Goal: Use online tool/utility: Utilize a website feature to perform a specific function

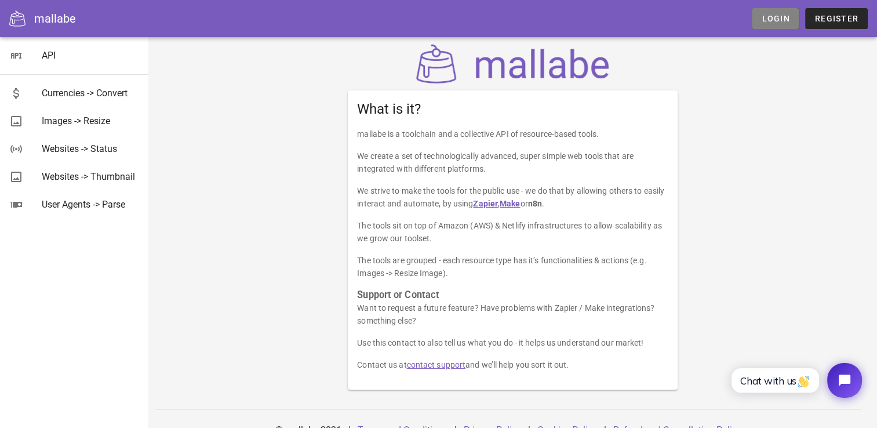
click at [770, 25] on link "Login" at bounding box center [775, 18] width 47 height 21
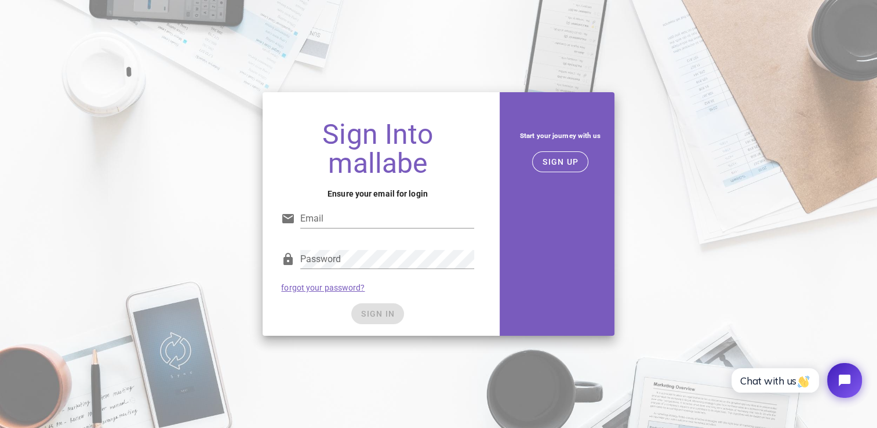
type input "svetlanablv@gmail.com"
click at [376, 316] on div "SIGN IN" at bounding box center [377, 313] width 192 height 21
click at [376, 316] on span "SIGN IN" at bounding box center [377, 313] width 34 height 9
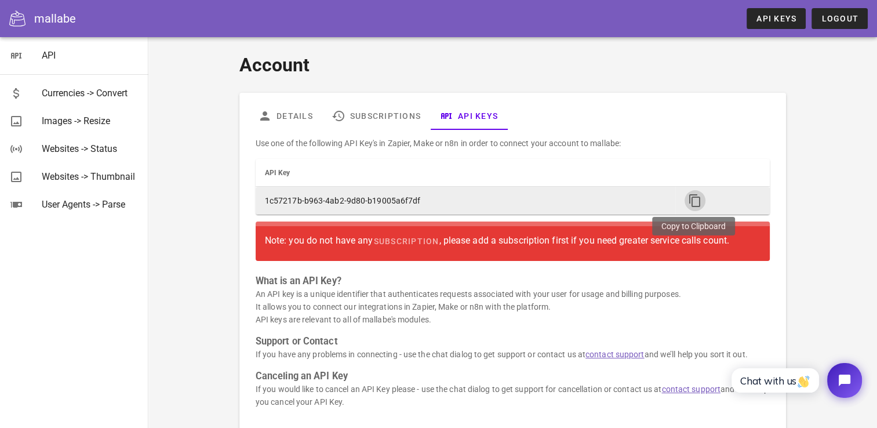
click at [694, 199] on icon "button" at bounding box center [695, 201] width 14 height 14
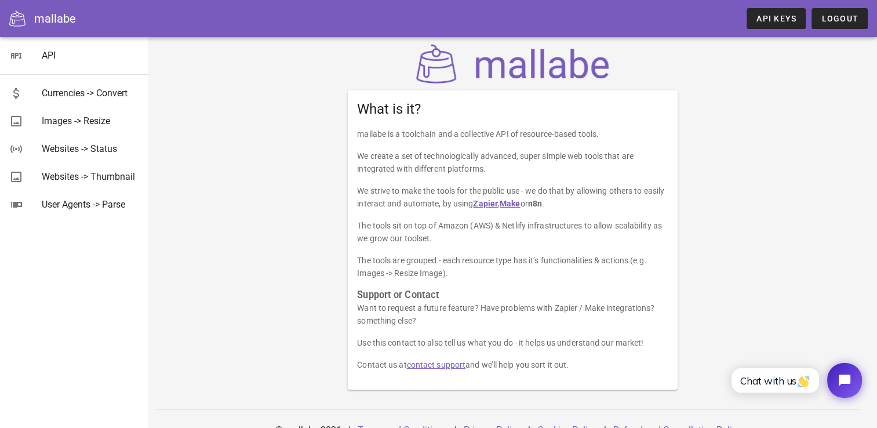
click at [56, 23] on div "mallabe" at bounding box center [55, 18] width 42 height 17
click at [20, 22] on icon at bounding box center [17, 18] width 16 height 16
click at [46, 24] on div "mallabe" at bounding box center [55, 18] width 42 height 17
click at [14, 15] on icon at bounding box center [17, 18] width 16 height 16
click at [97, 122] on div "Images -> Resize" at bounding box center [90, 120] width 97 height 11
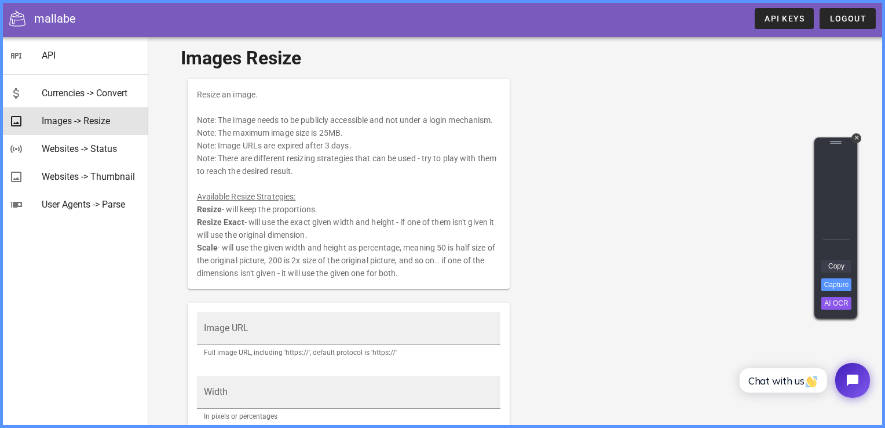
click at [837, 264] on link "Copy" at bounding box center [837, 266] width 30 height 13
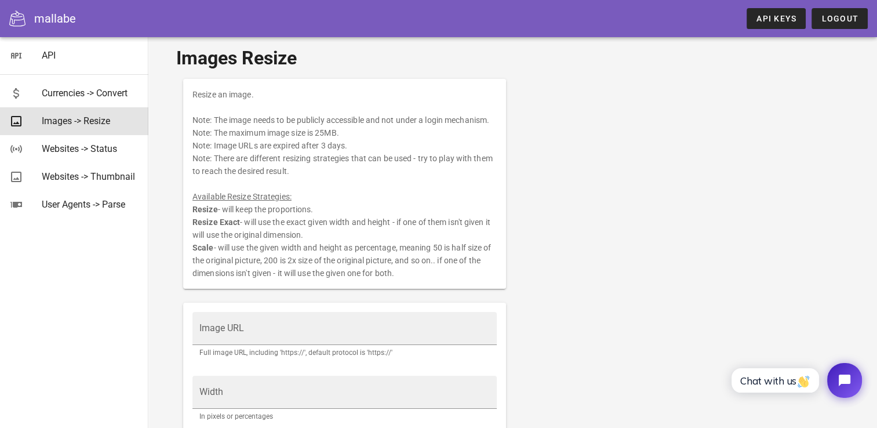
click at [55, 23] on div "mallabe" at bounding box center [55, 18] width 42 height 17
click at [14, 21] on icon at bounding box center [17, 18] width 16 height 16
click at [44, 56] on div "API" at bounding box center [90, 55] width 97 height 11
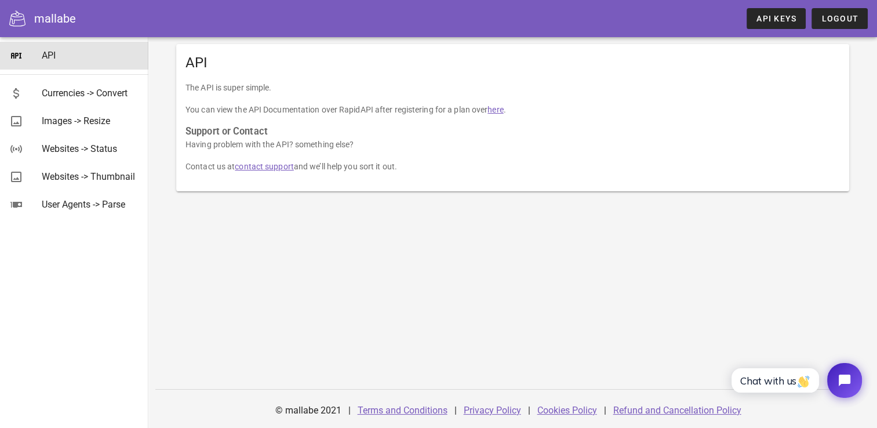
click at [498, 112] on link "here" at bounding box center [495, 109] width 16 height 9
click at [503, 112] on link "here" at bounding box center [495, 109] width 16 height 9
